Goal: Check status: Check status

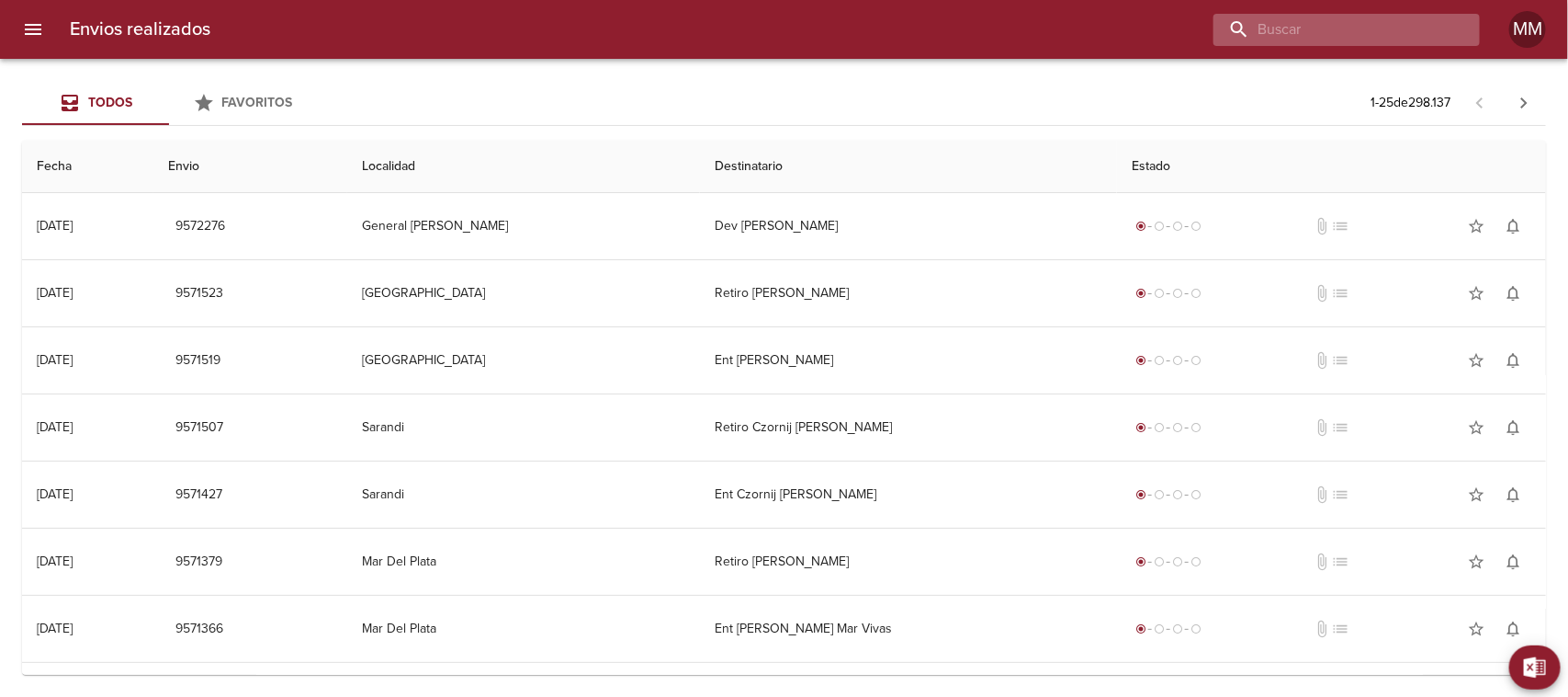
click at [1334, 35] on input "buscar" at bounding box center [1332, 29] width 236 height 32
paste input "[PERSON_NAME] ML"
type input "[PERSON_NAME] ML"
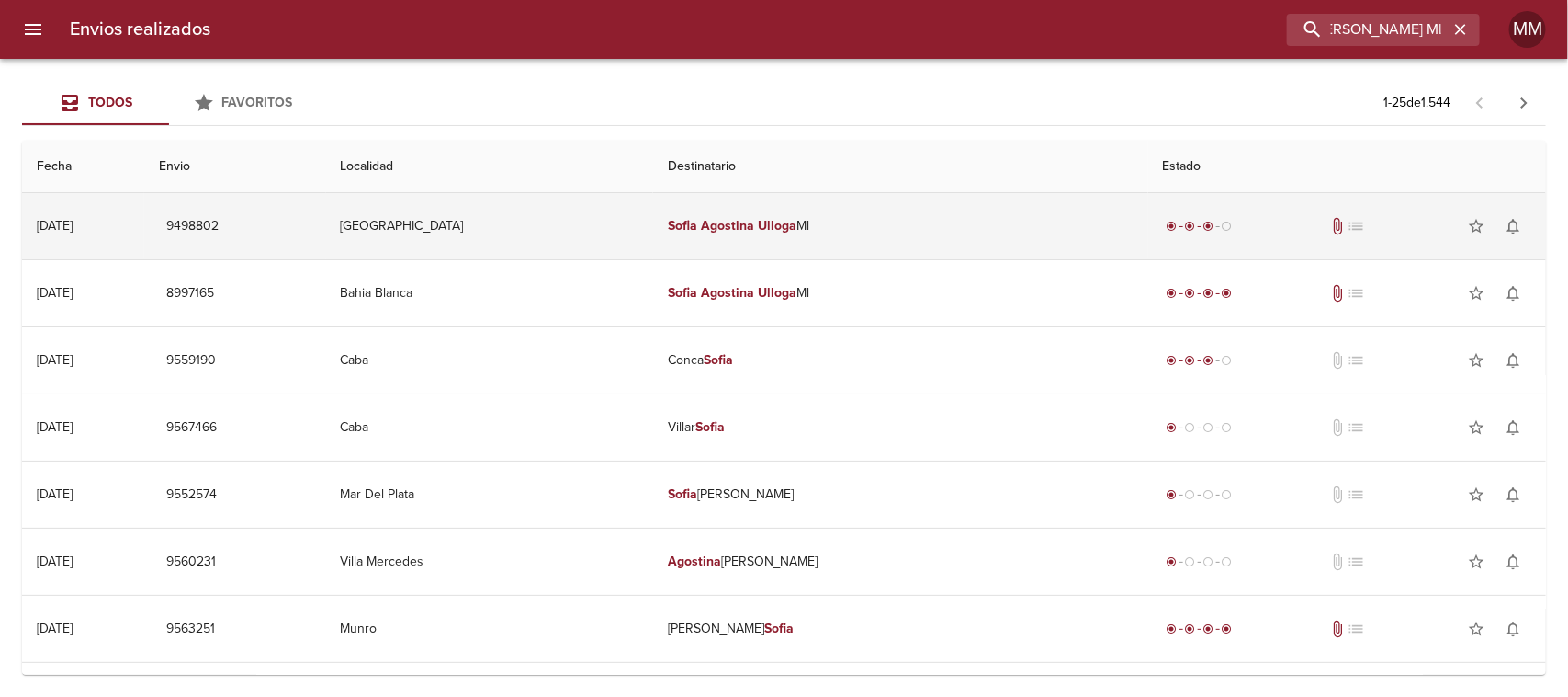
click at [790, 237] on td "[PERSON_NAME] Ml" at bounding box center [901, 227] width 495 height 66
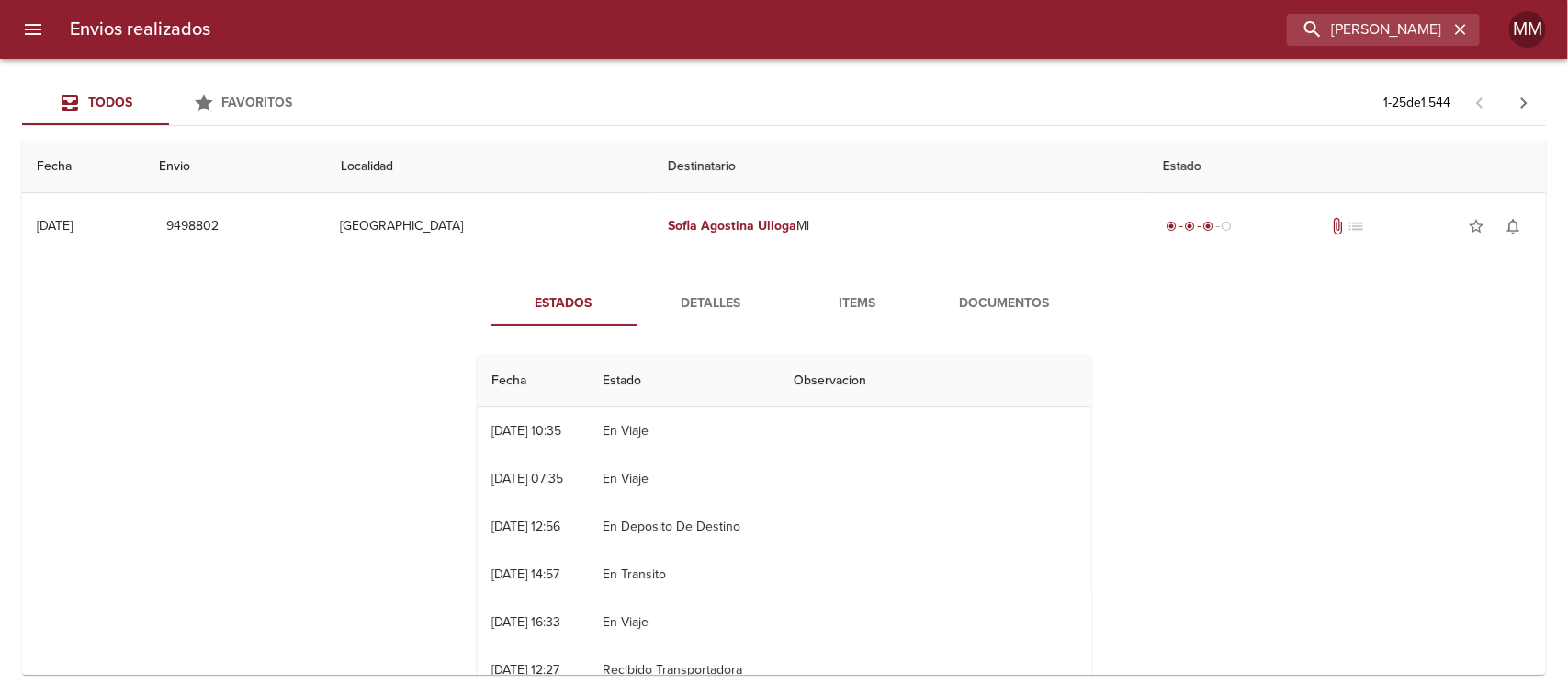
click at [997, 295] on span "Documentos" at bounding box center [1005, 303] width 125 height 23
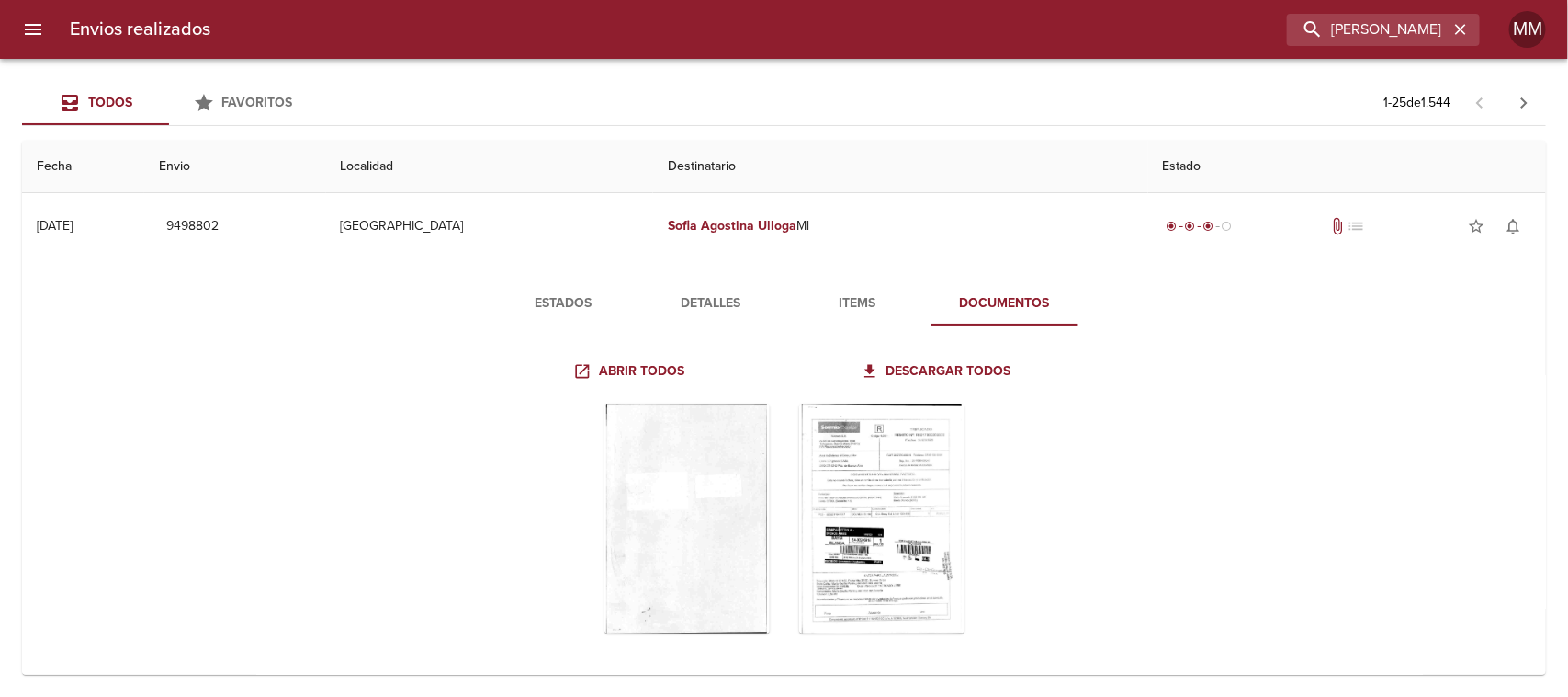
click at [715, 287] on button "Detalles" at bounding box center [711, 304] width 147 height 44
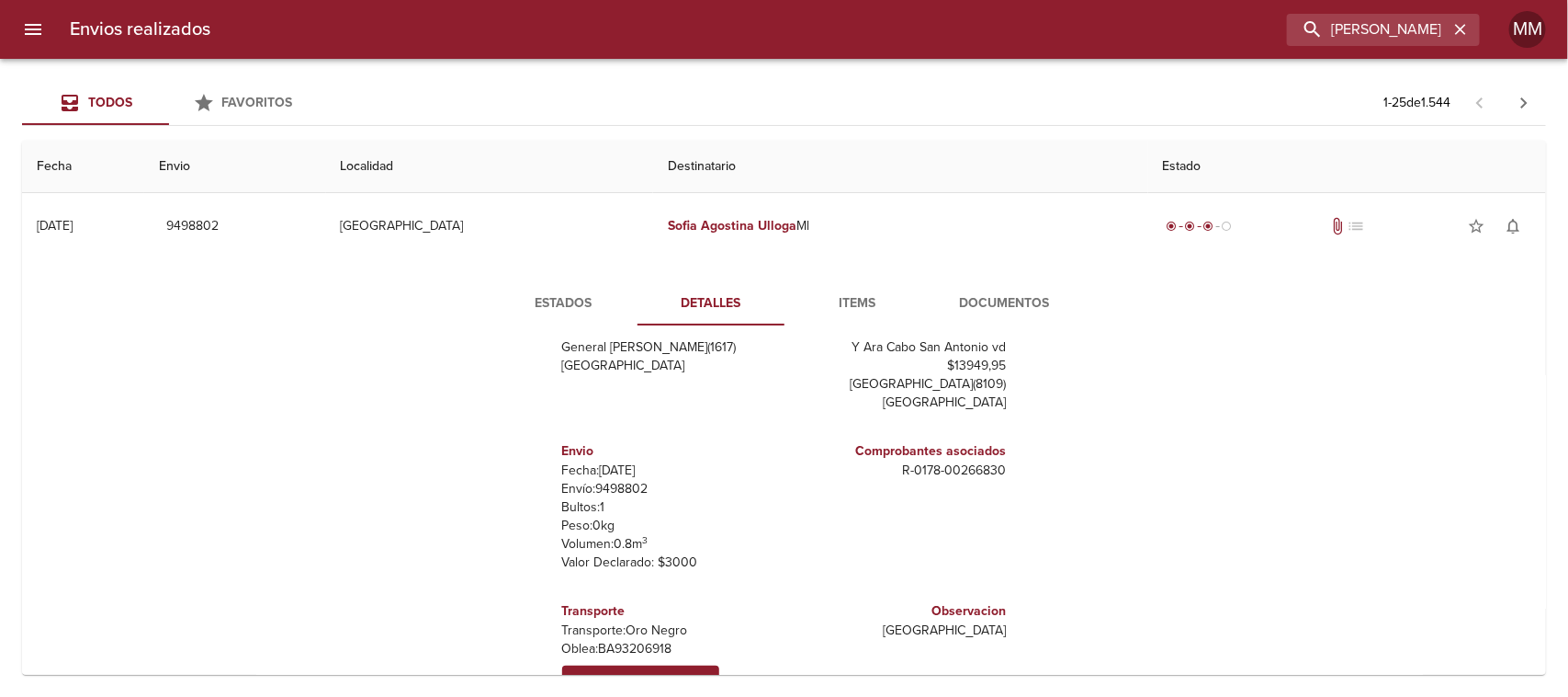
scroll to position [115, 0]
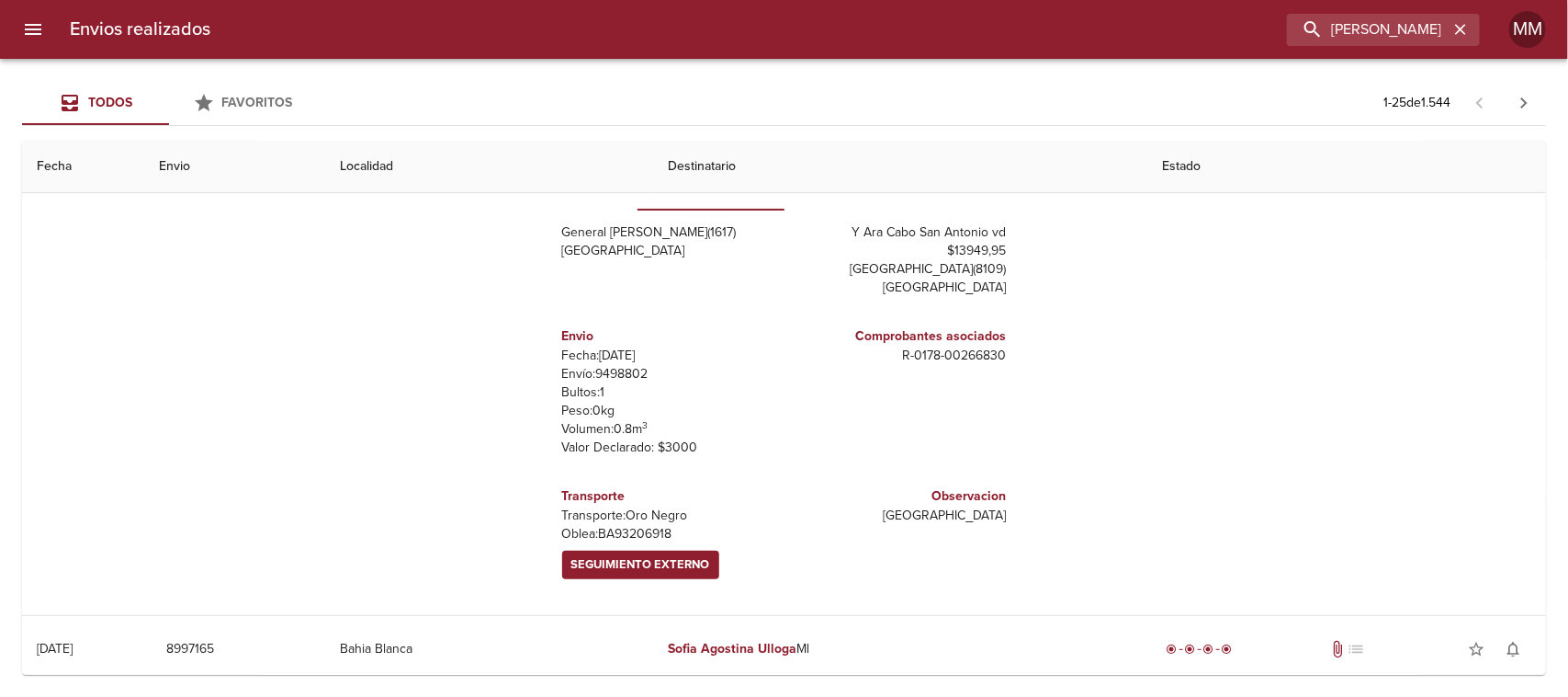
click at [609, 370] on p "Envío: 9498802" at bounding box center [670, 374] width 215 height 18
copy p "9498802"
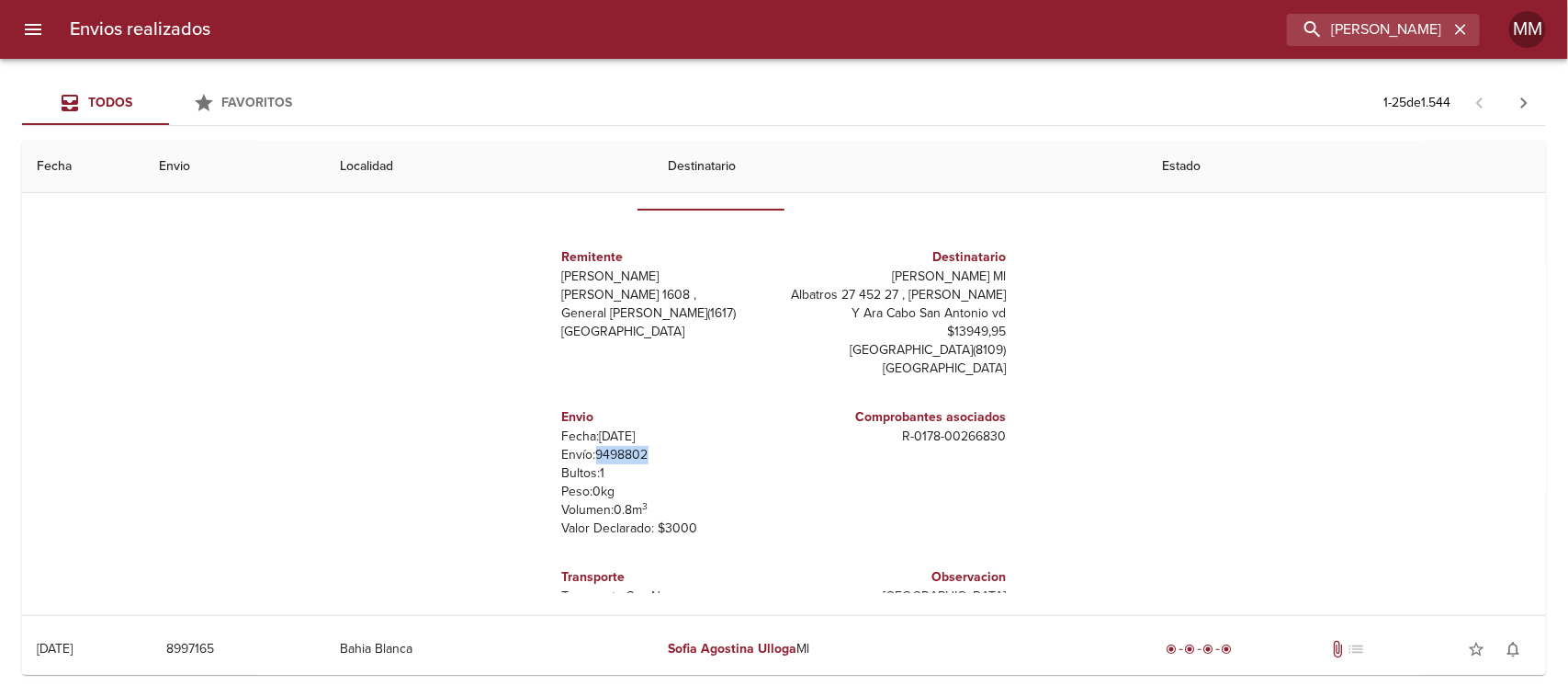
scroll to position [0, 0]
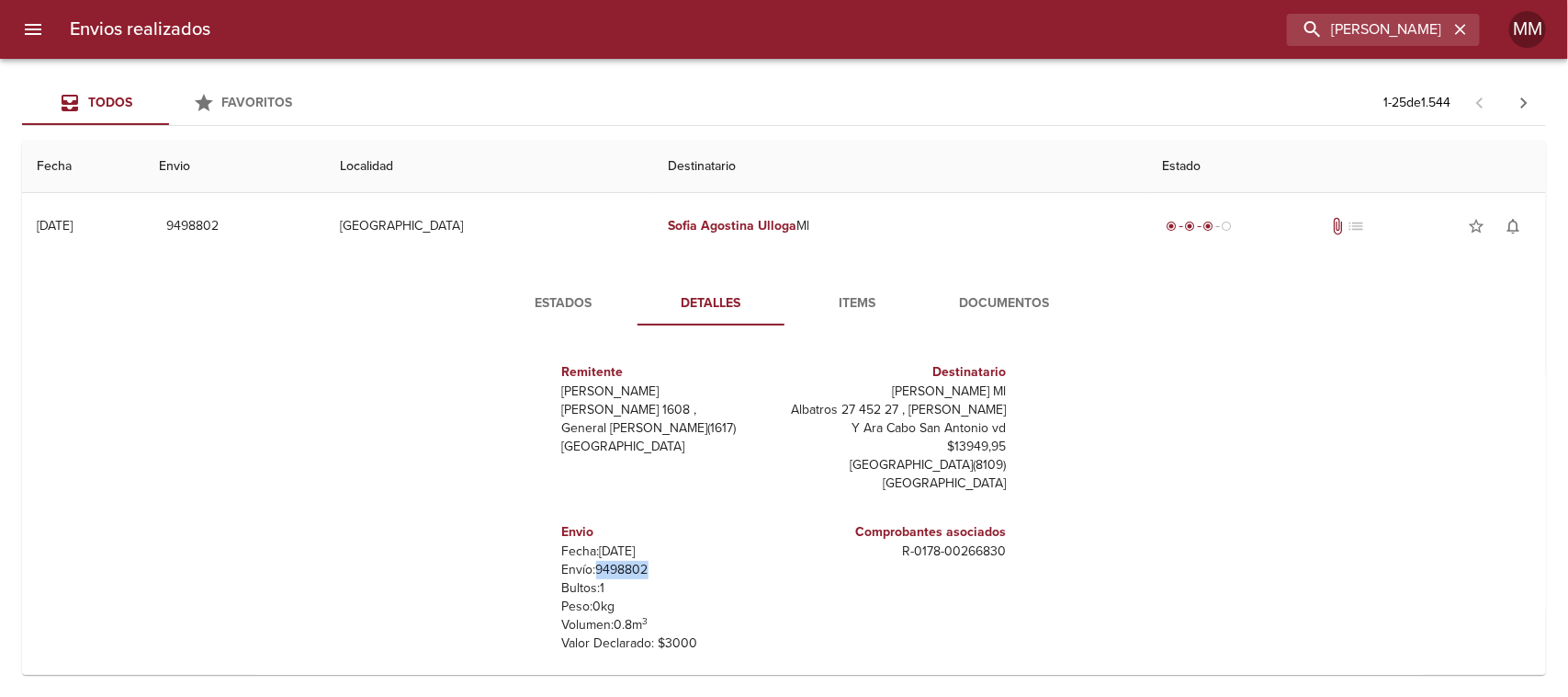
copy p "9498802"
drag, startPoint x: 882, startPoint y: 552, endPoint x: 966, endPoint y: 549, distance: 84.1
click at [1003, 549] on div "Remitente [PERSON_NAME] [PERSON_NAME] 1608 , General [PERSON_NAME] ( 1617 ) [GE…" at bounding box center [784, 523] width 628 height 367
copy p "R - 0178 - 00266830"
drag, startPoint x: 857, startPoint y: 386, endPoint x: 1010, endPoint y: 391, distance: 153.1
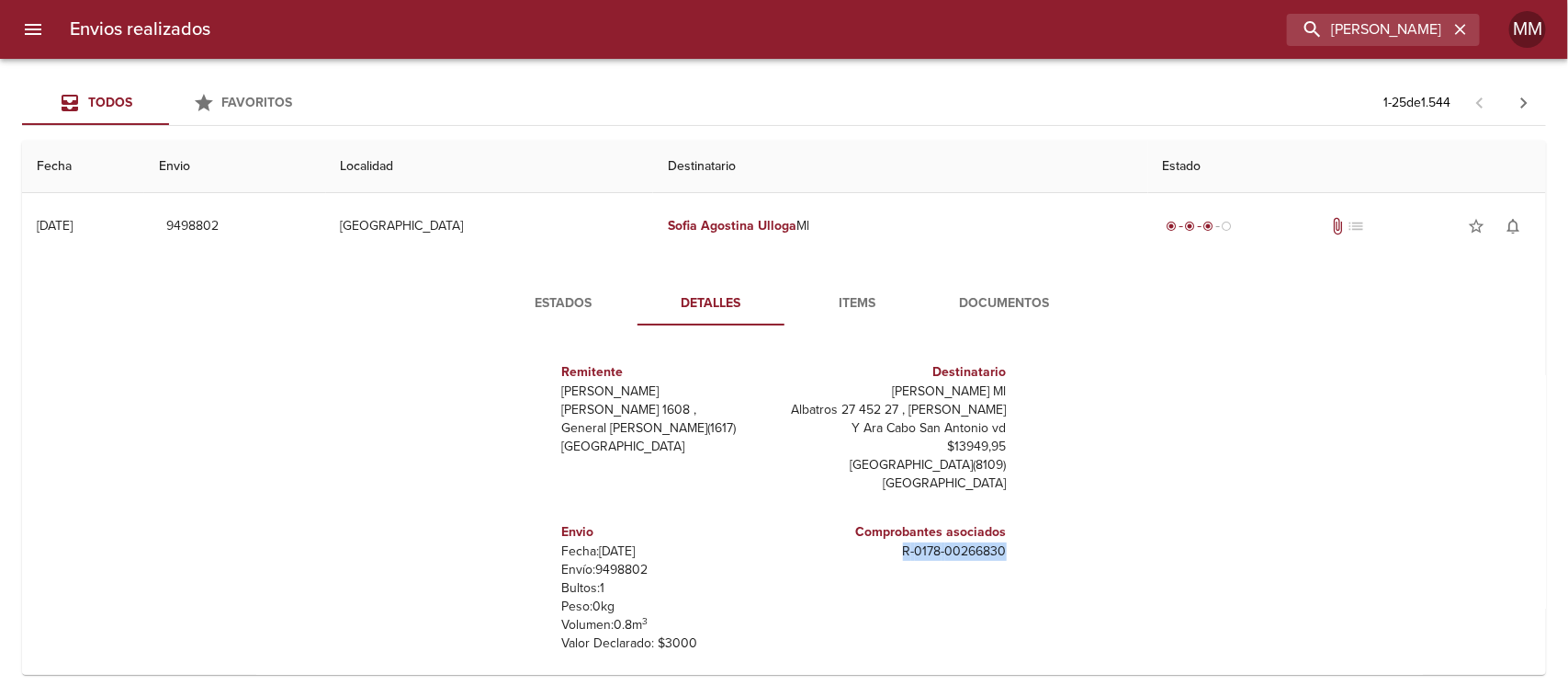
click at [1010, 391] on div "Remitente [PERSON_NAME] [PERSON_NAME] 1608 , General [PERSON_NAME] ( 1617 ) [GE…" at bounding box center [784, 523] width 628 height 367
copy p "[PERSON_NAME] Ml"
click at [563, 296] on span "Estados" at bounding box center [564, 303] width 125 height 23
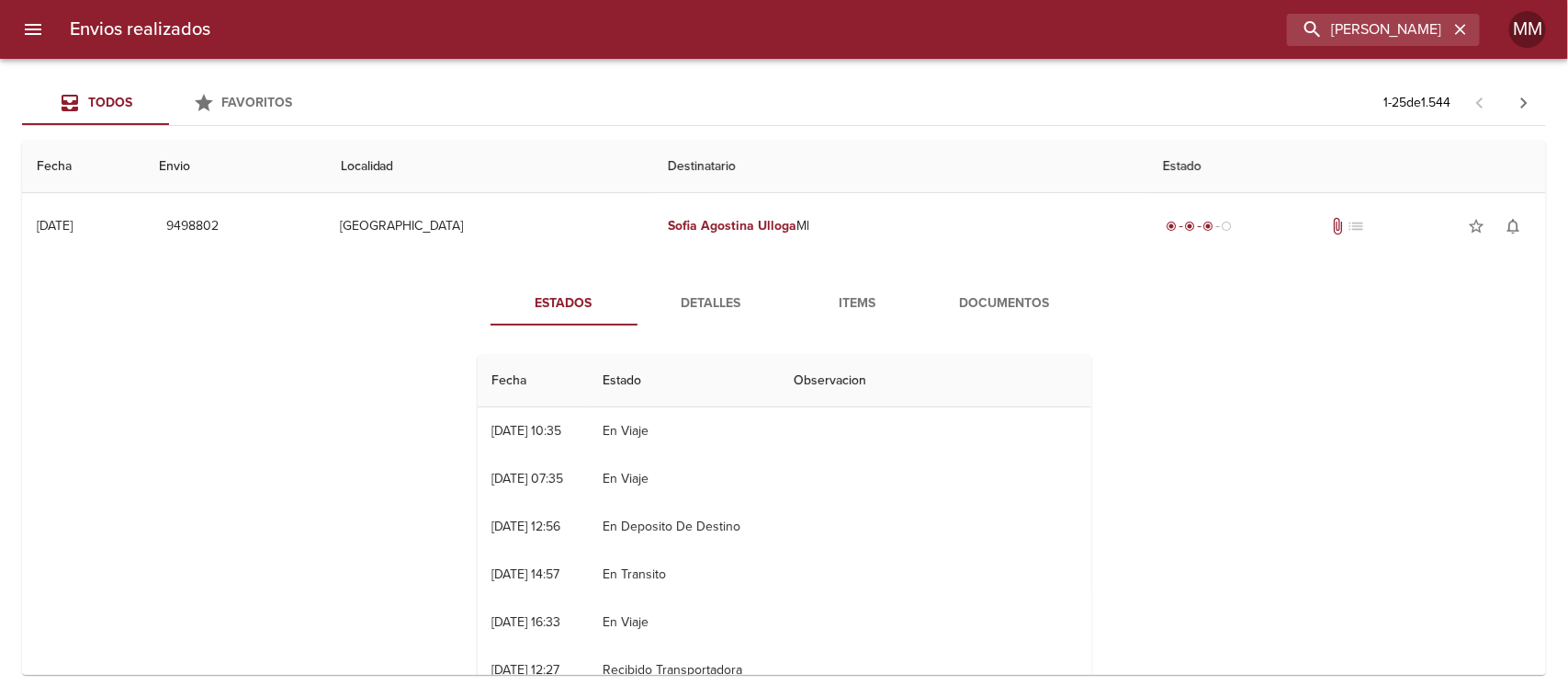
scroll to position [115, 0]
